Goal: Transaction & Acquisition: Book appointment/travel/reservation

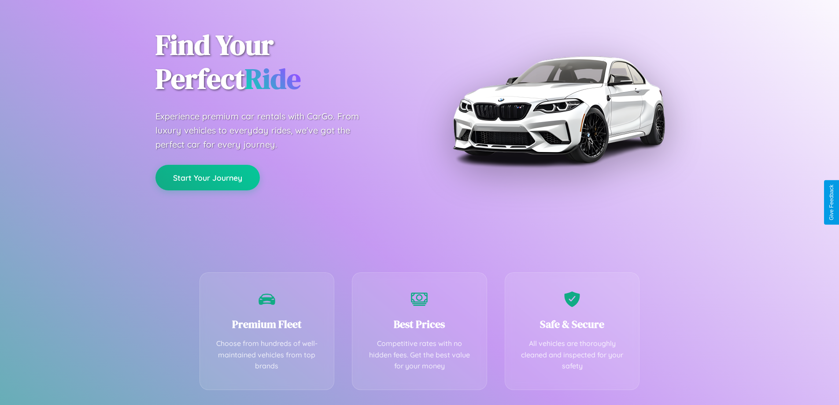
scroll to position [174, 0]
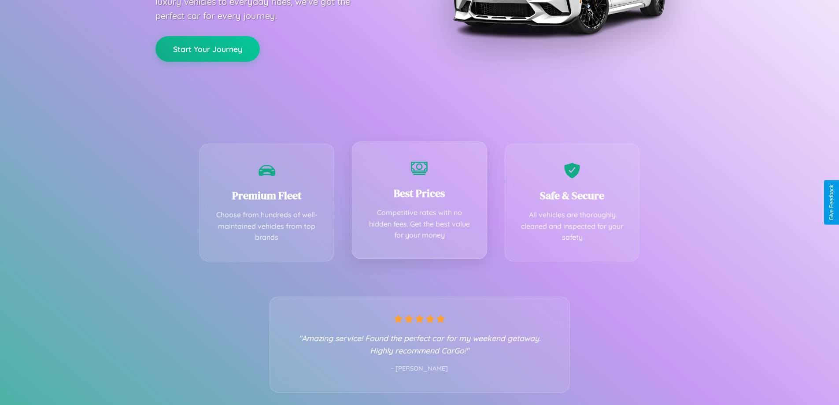
click at [419, 202] on div "Best Prices Competitive rates with no hidden fees. Get the best value for your …" at bounding box center [419, 200] width 135 height 118
click at [208, 48] on button "Start Your Journey" at bounding box center [208, 48] width 104 height 26
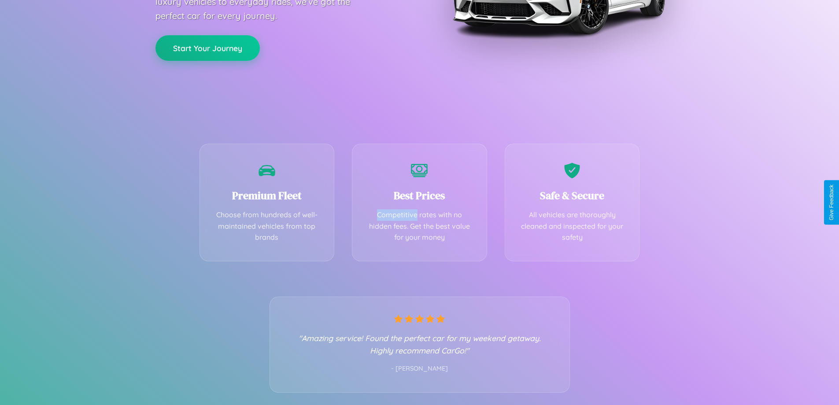
click at [208, 48] on button "Start Your Journey" at bounding box center [208, 48] width 104 height 26
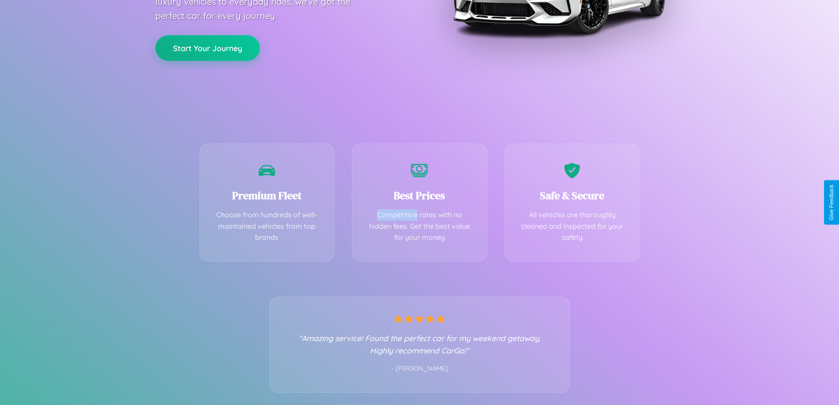
click at [208, 48] on button "Start Your Journey" at bounding box center [208, 48] width 104 height 26
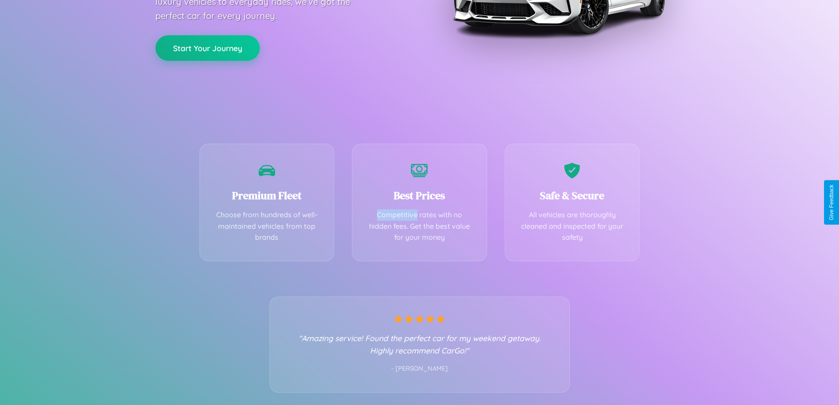
click at [208, 48] on button "Start Your Journey" at bounding box center [208, 48] width 104 height 26
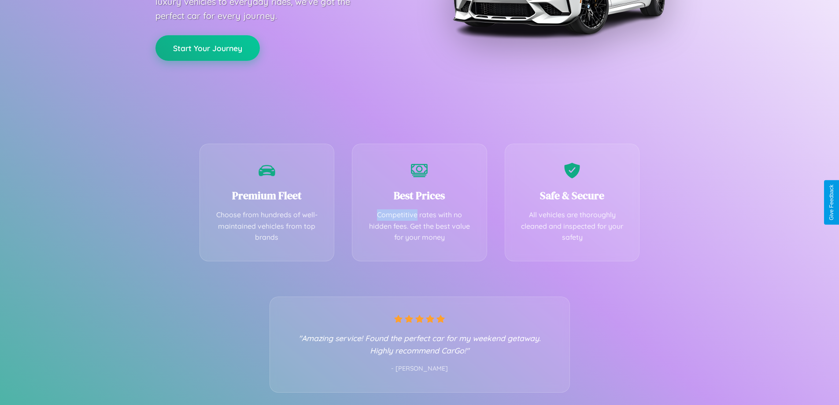
click at [208, 48] on button "Start Your Journey" at bounding box center [208, 48] width 104 height 26
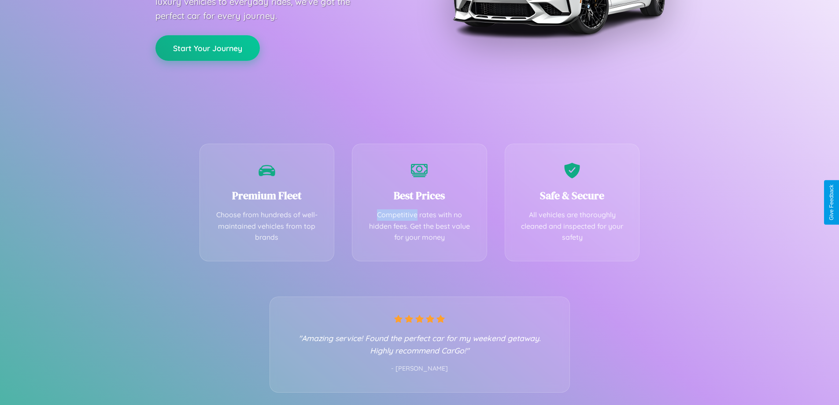
click at [208, 48] on button "Start Your Journey" at bounding box center [208, 48] width 104 height 26
